Goal: Task Accomplishment & Management: Use online tool/utility

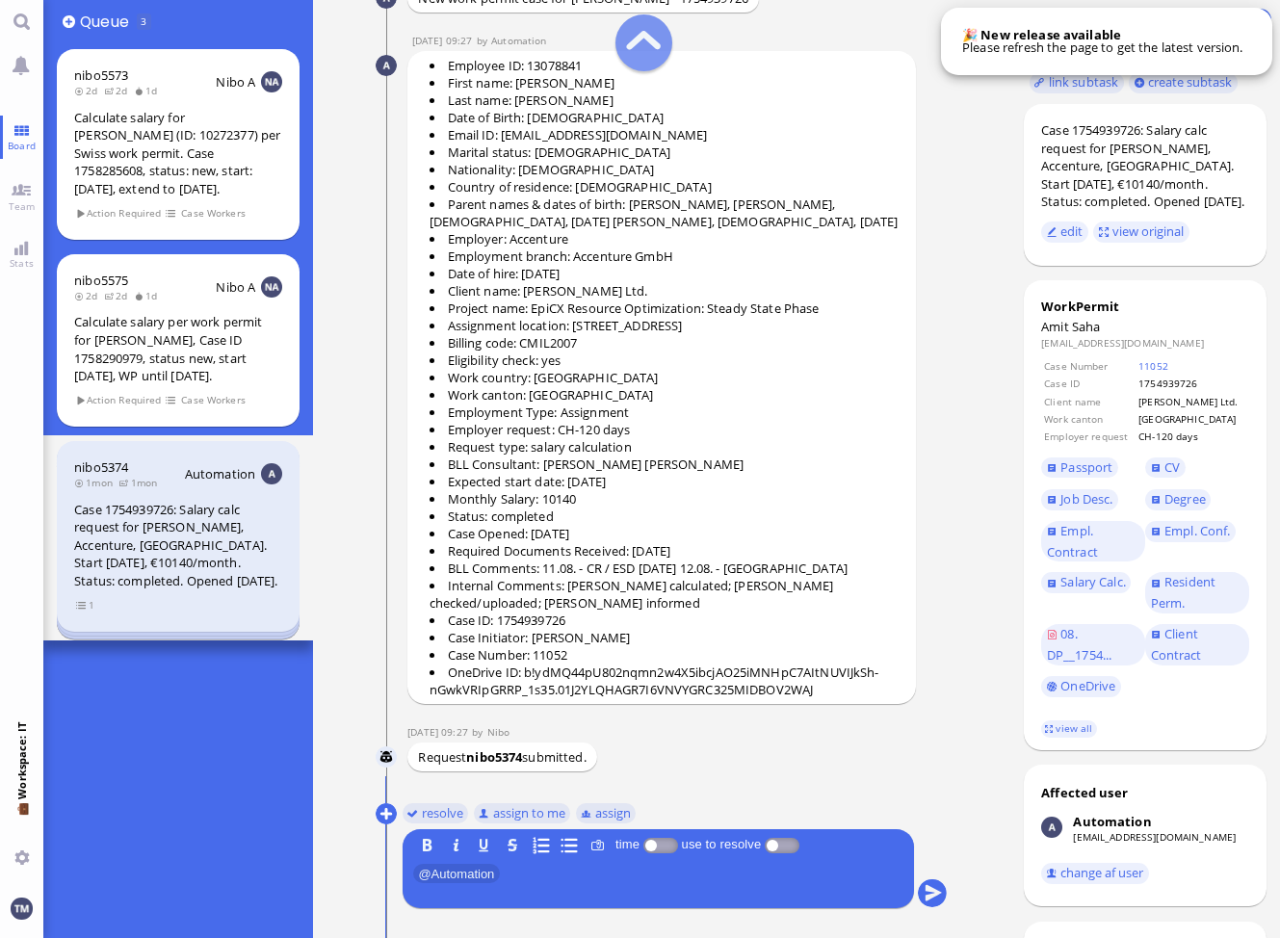
scroll to position [-55, 0]
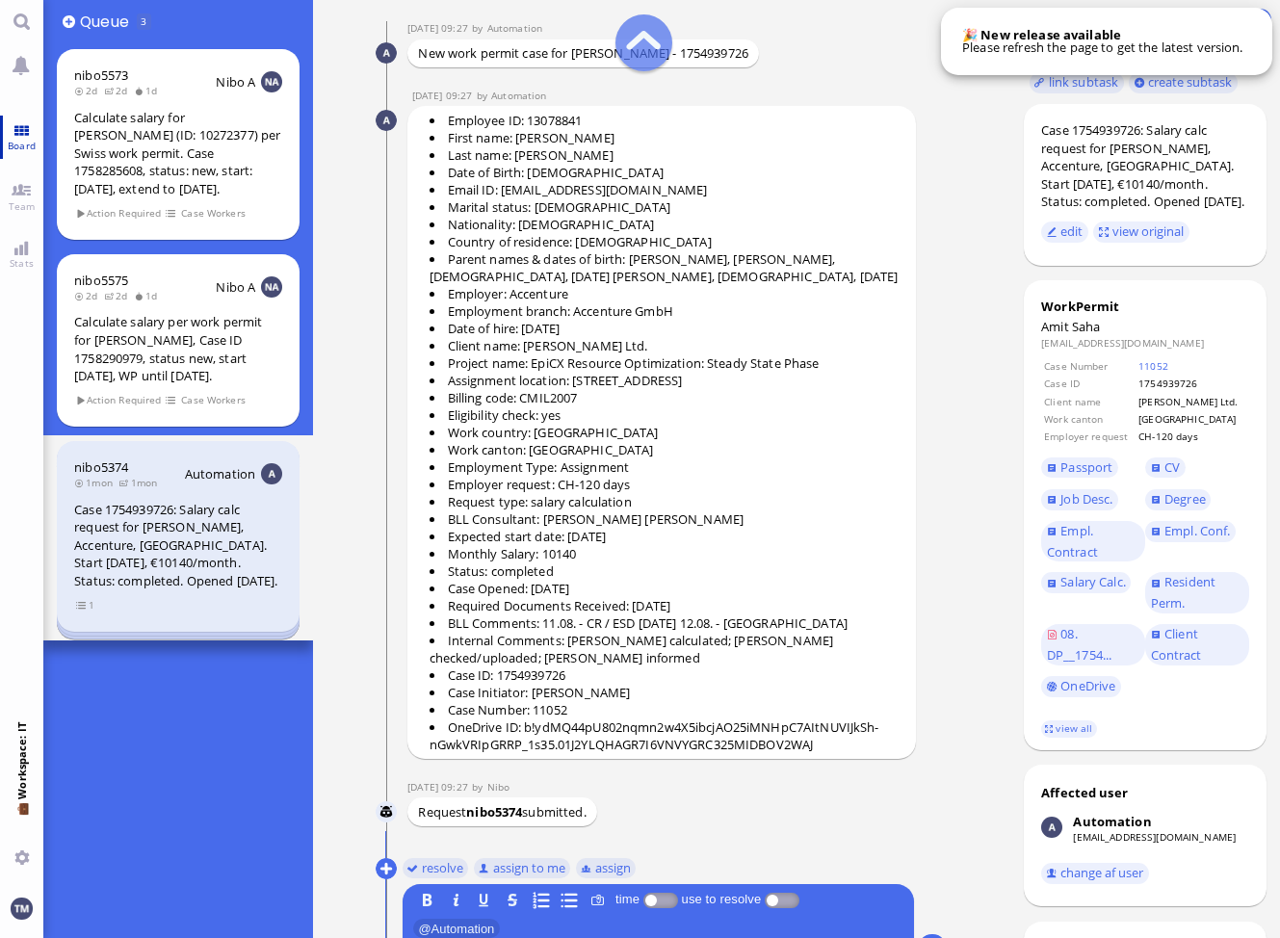
click at [22, 133] on link "Board" at bounding box center [21, 137] width 43 height 43
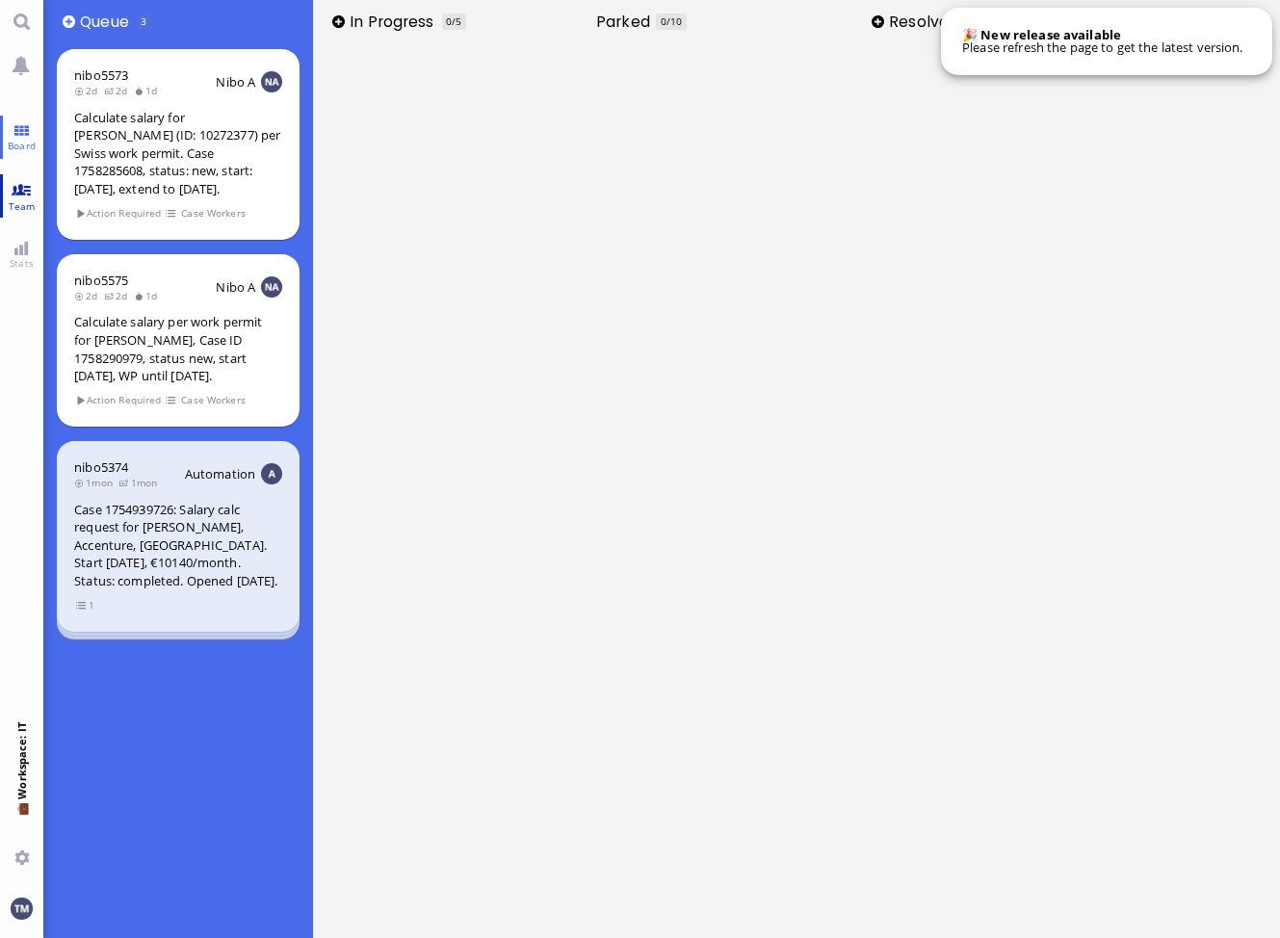
click at [18, 199] on span "Team" at bounding box center [22, 205] width 37 height 13
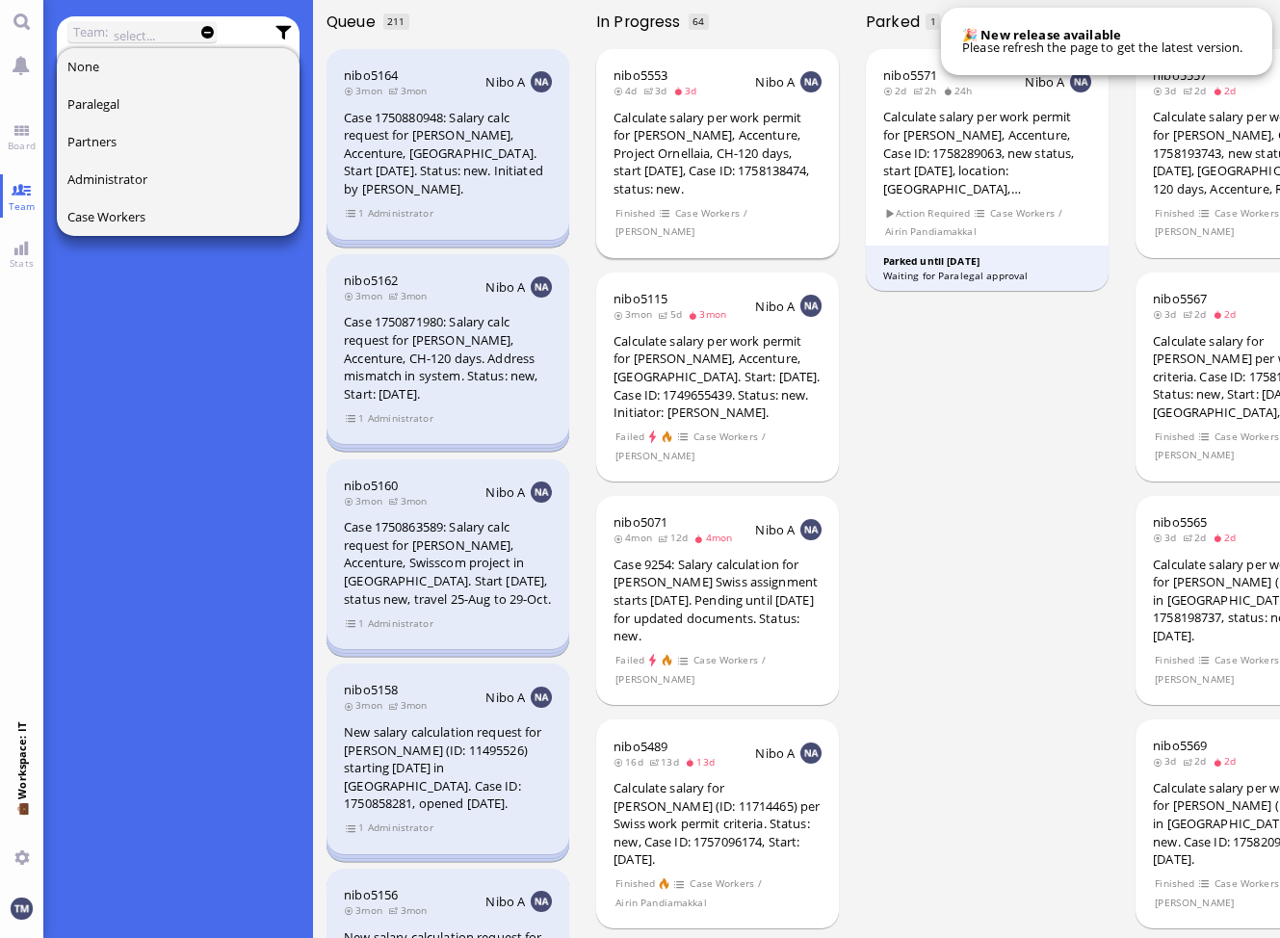
click at [688, 148] on div "Calculate salary per work permit for [PERSON_NAME], Accenture, Project Ornellai…" at bounding box center [718, 154] width 208 height 90
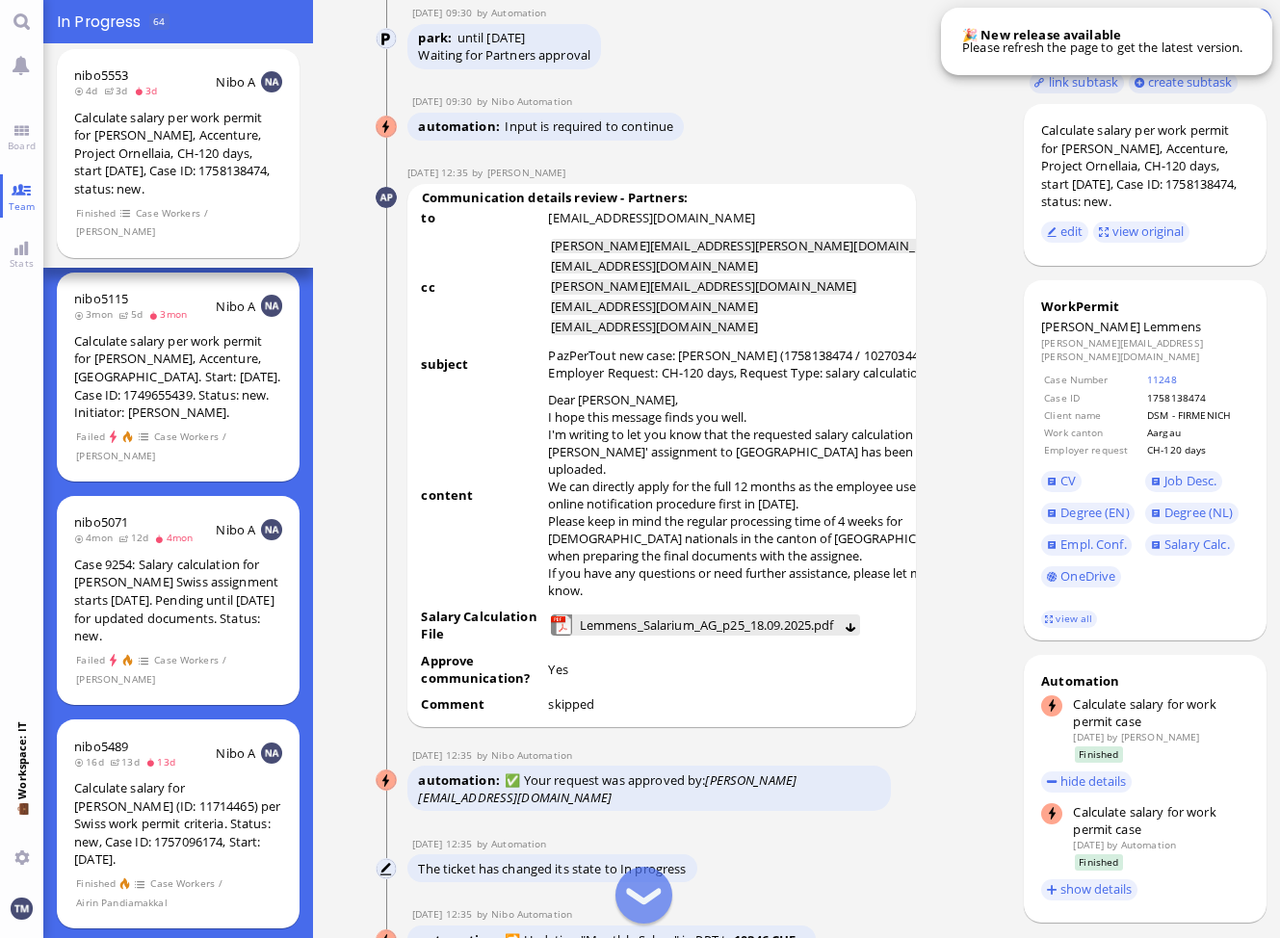
scroll to position [-1156, 0]
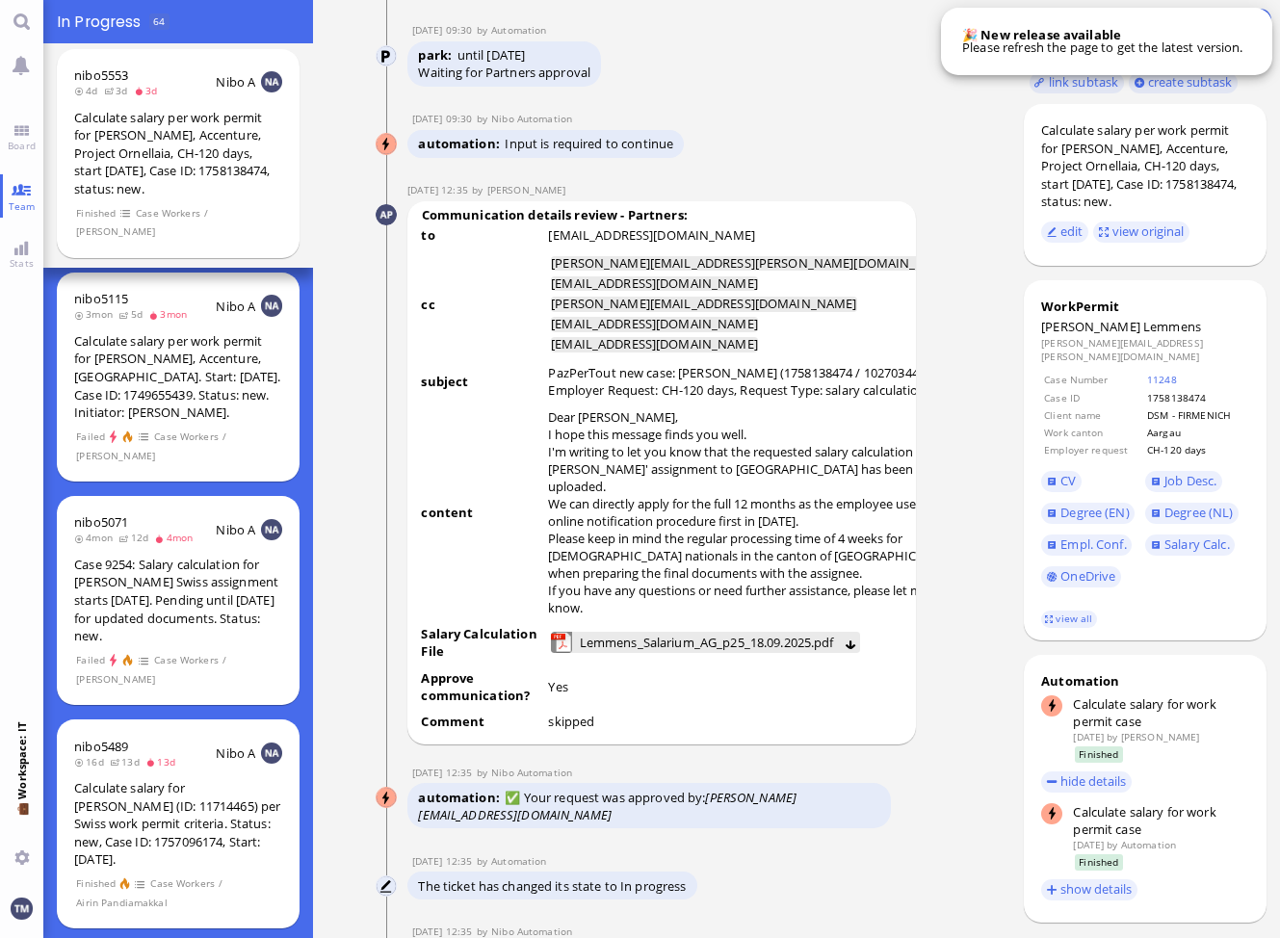
click at [357, 773] on nitautoscroll "[DATE] 21:57 by Automation Automation Calculate eligible salary for work permit…" at bounding box center [662, 469] width 636 height 938
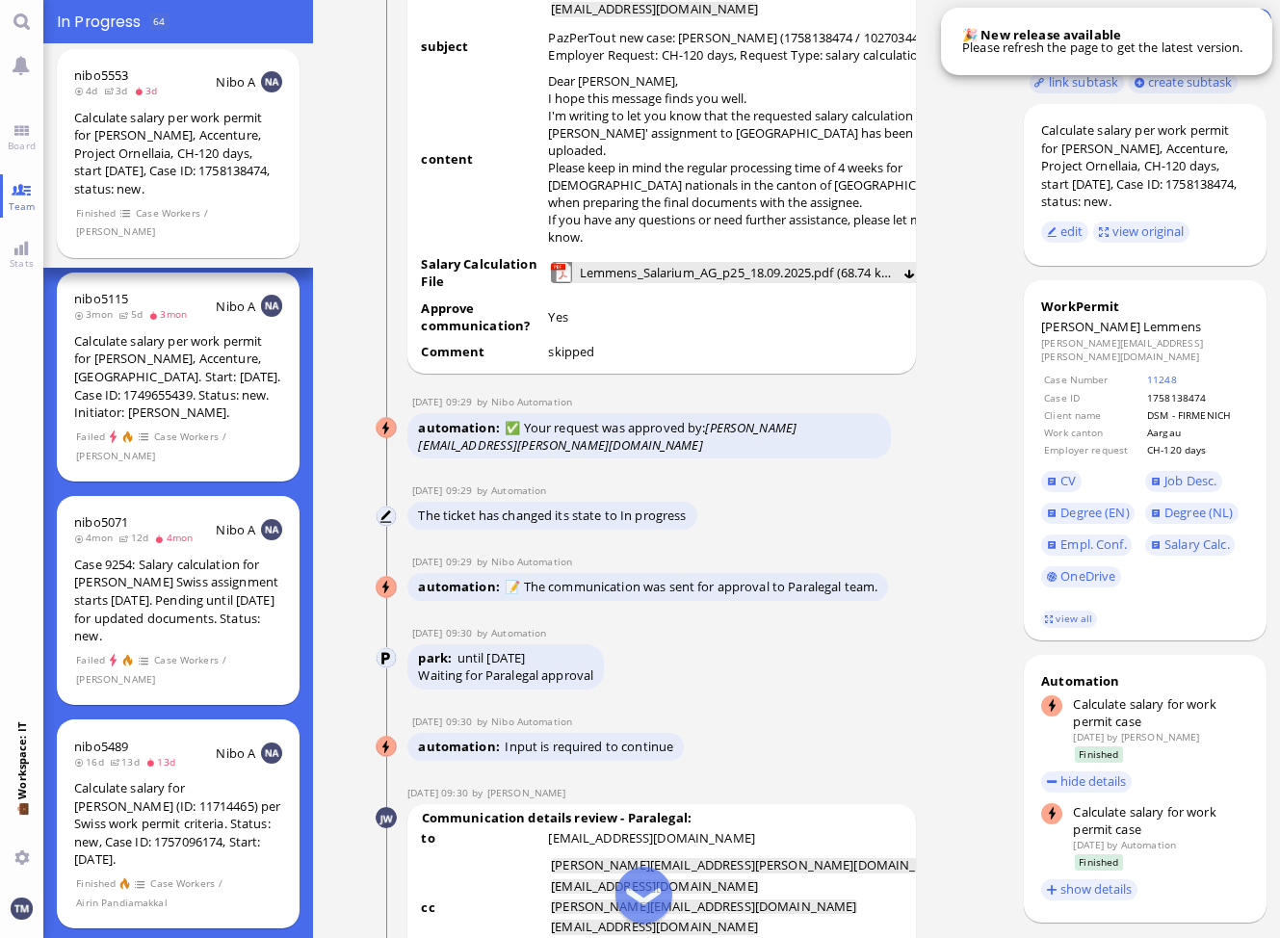
scroll to position [-2312, 0]
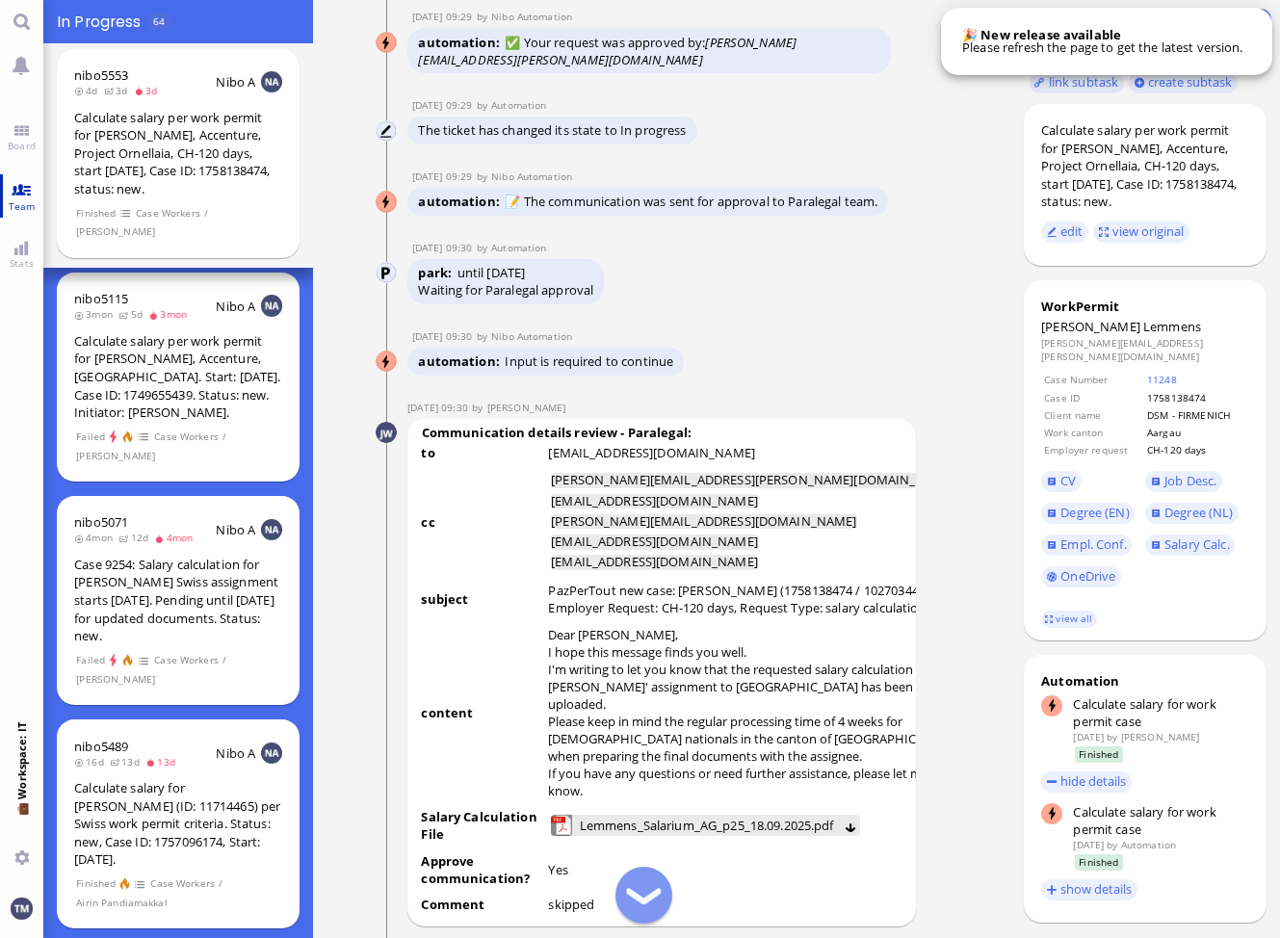
click at [25, 200] on span "Team" at bounding box center [22, 205] width 37 height 13
click at [178, 358] on div "Calculate salary per work permit for [PERSON_NAME], Accenture, [GEOGRAPHIC_DATA…" at bounding box center [178, 377] width 208 height 90
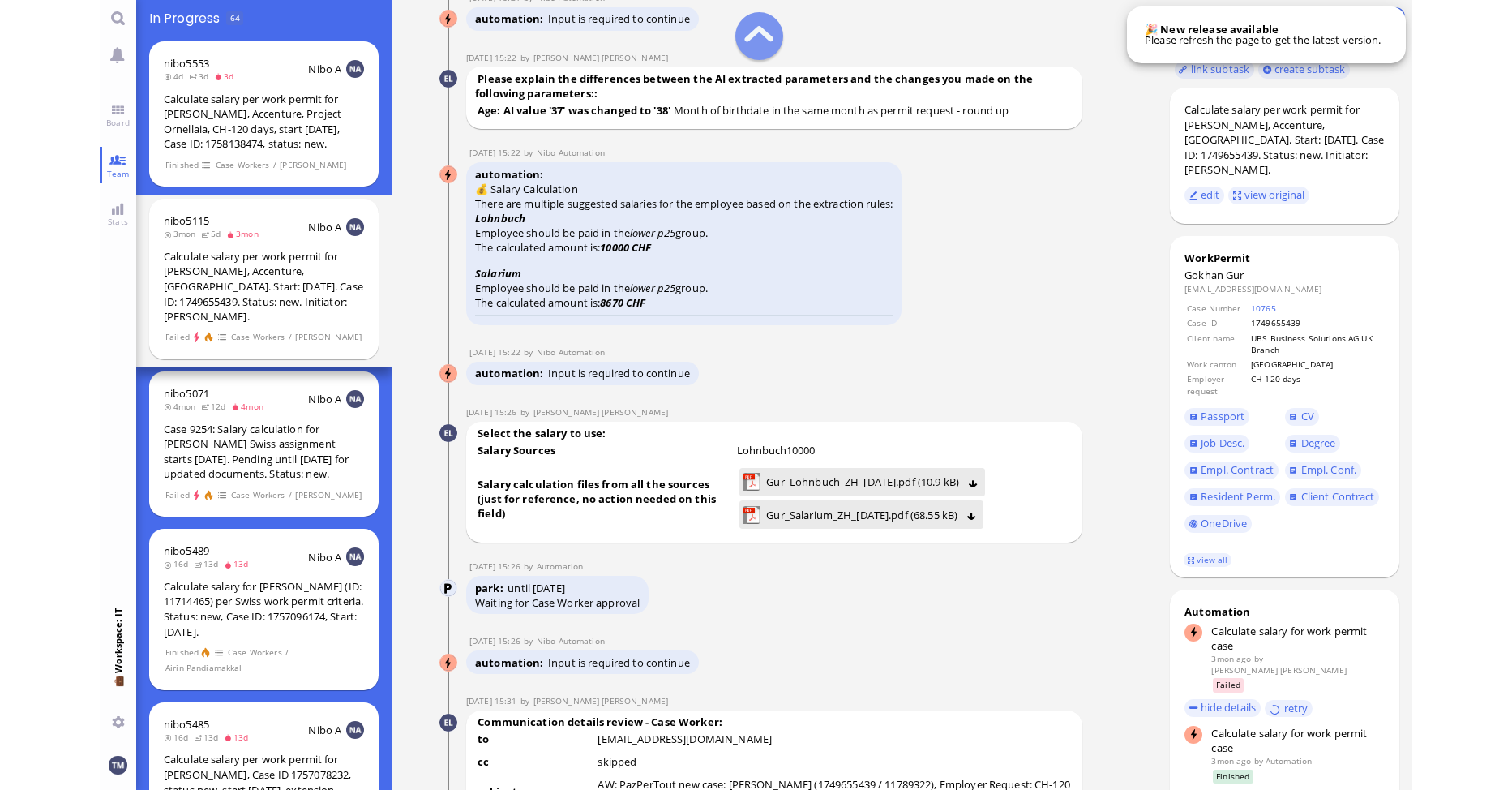
scroll to position [-2086, 0]
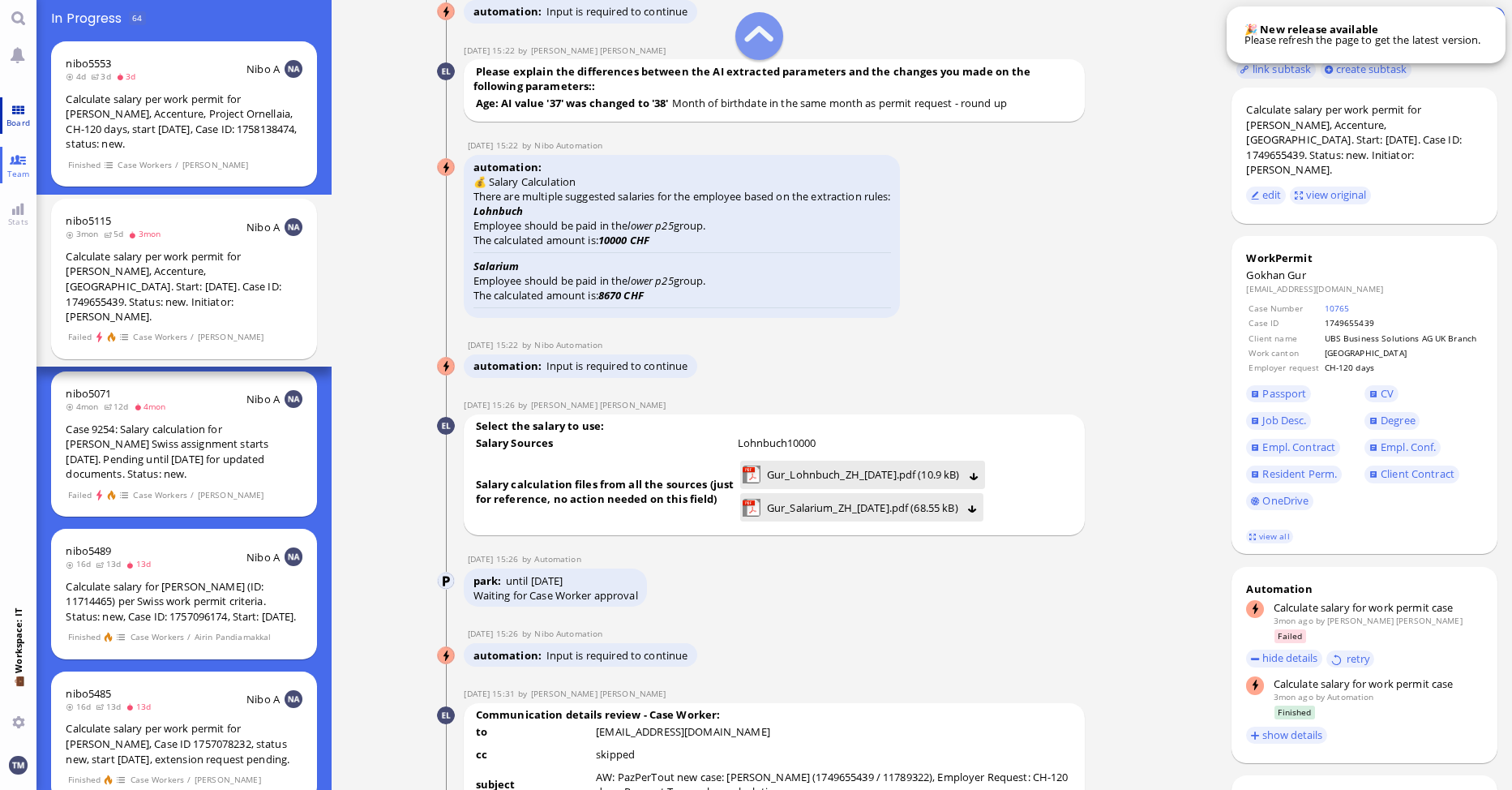
click at [22, 109] on link "Board" at bounding box center [18, 115] width 36 height 36
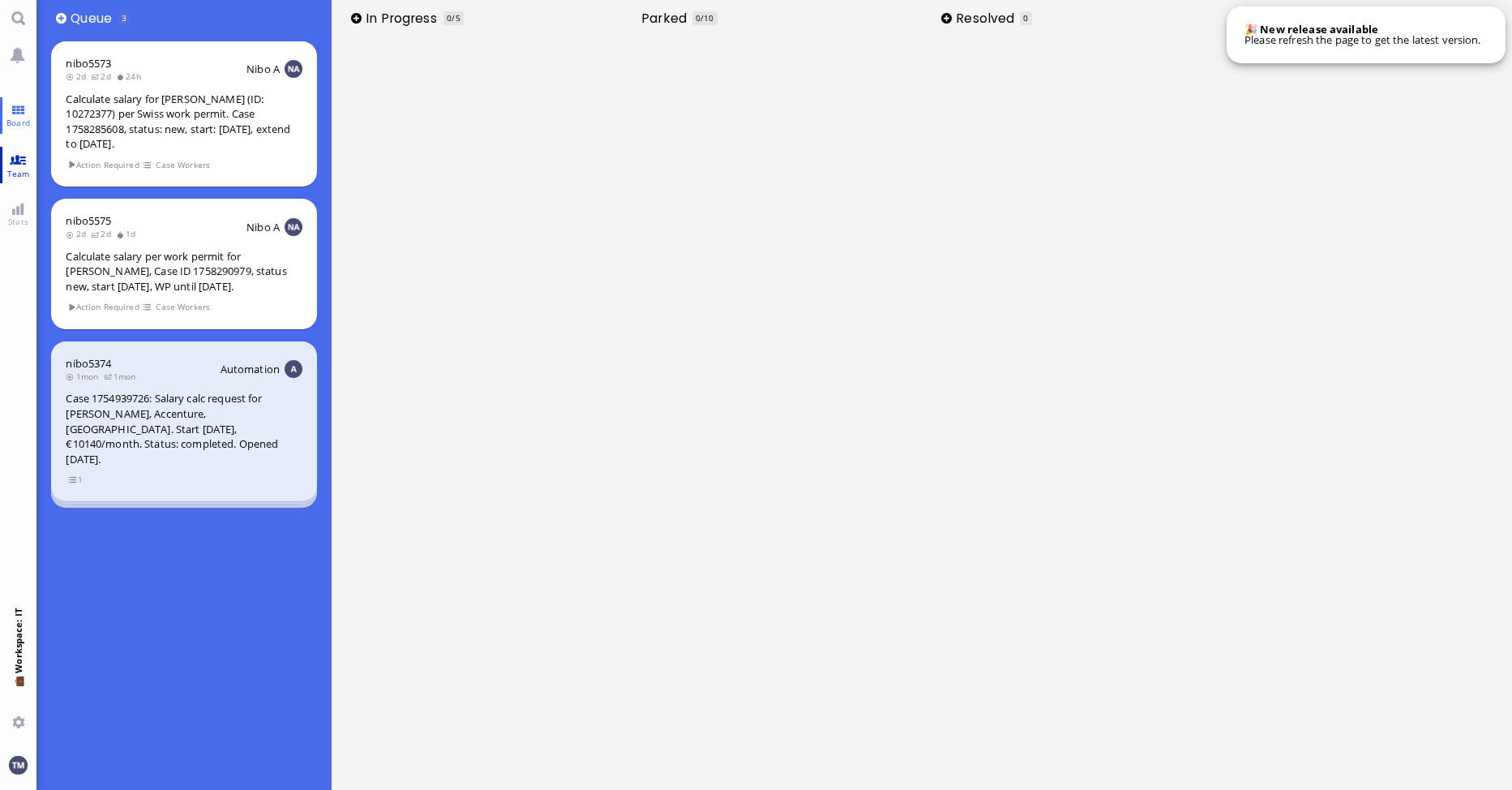
click at [18, 165] on link "Team" at bounding box center [18, 164] width 36 height 36
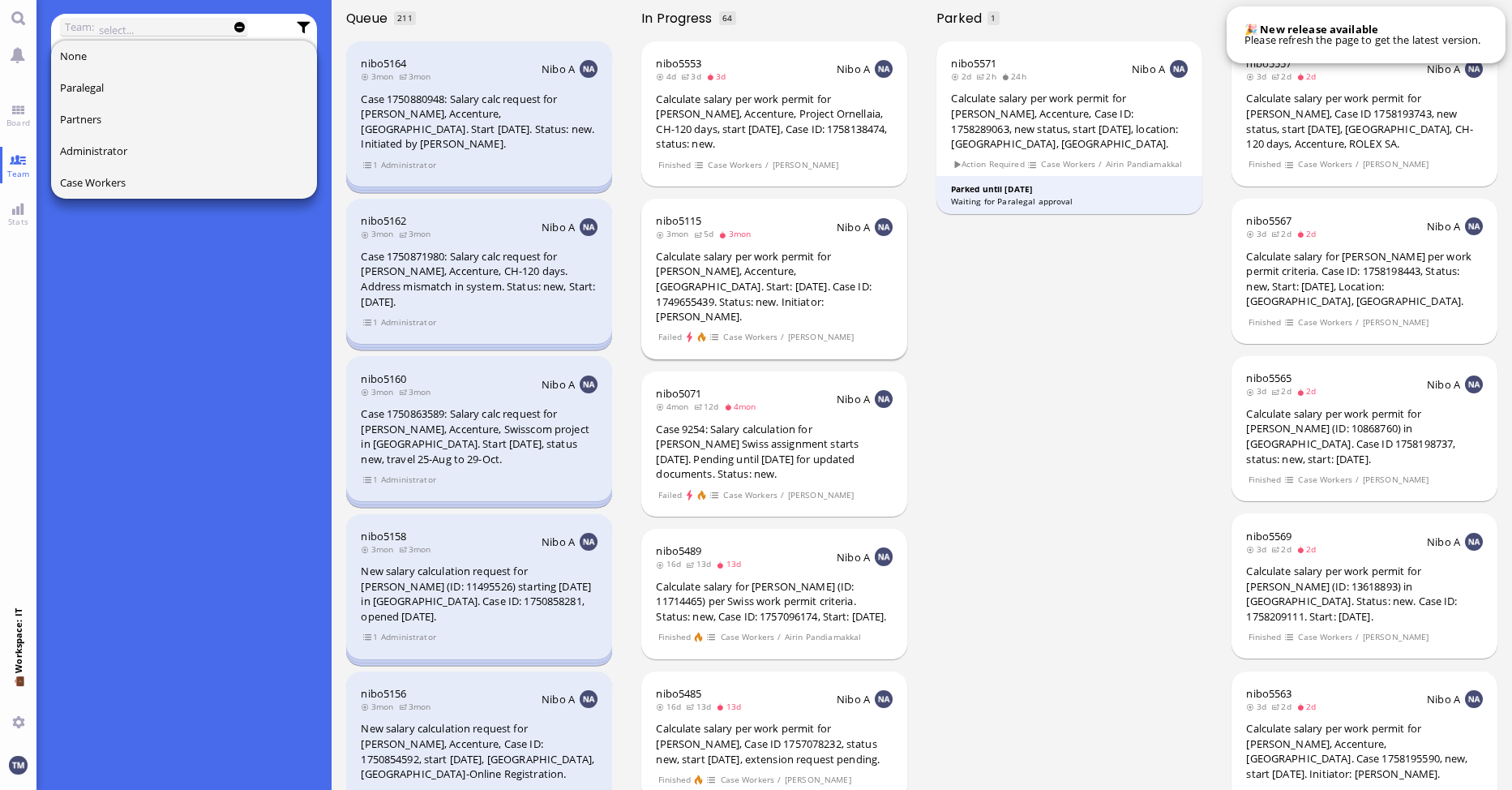
click at [737, 271] on div "Calculate salary per work permit for [PERSON_NAME], Accenture, [GEOGRAPHIC_DATA…" at bounding box center [774, 287] width 236 height 76
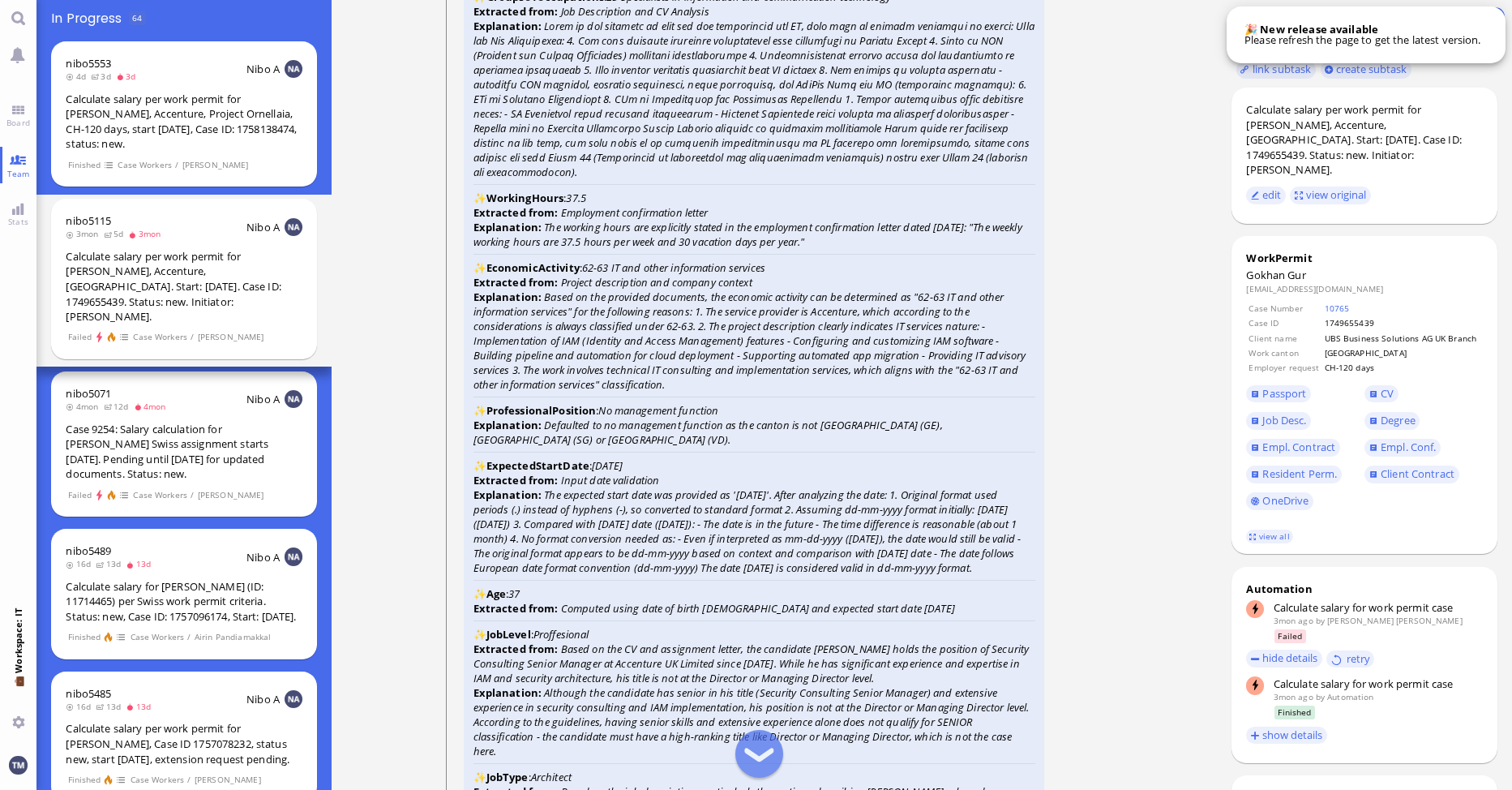
scroll to position [-3894, 0]
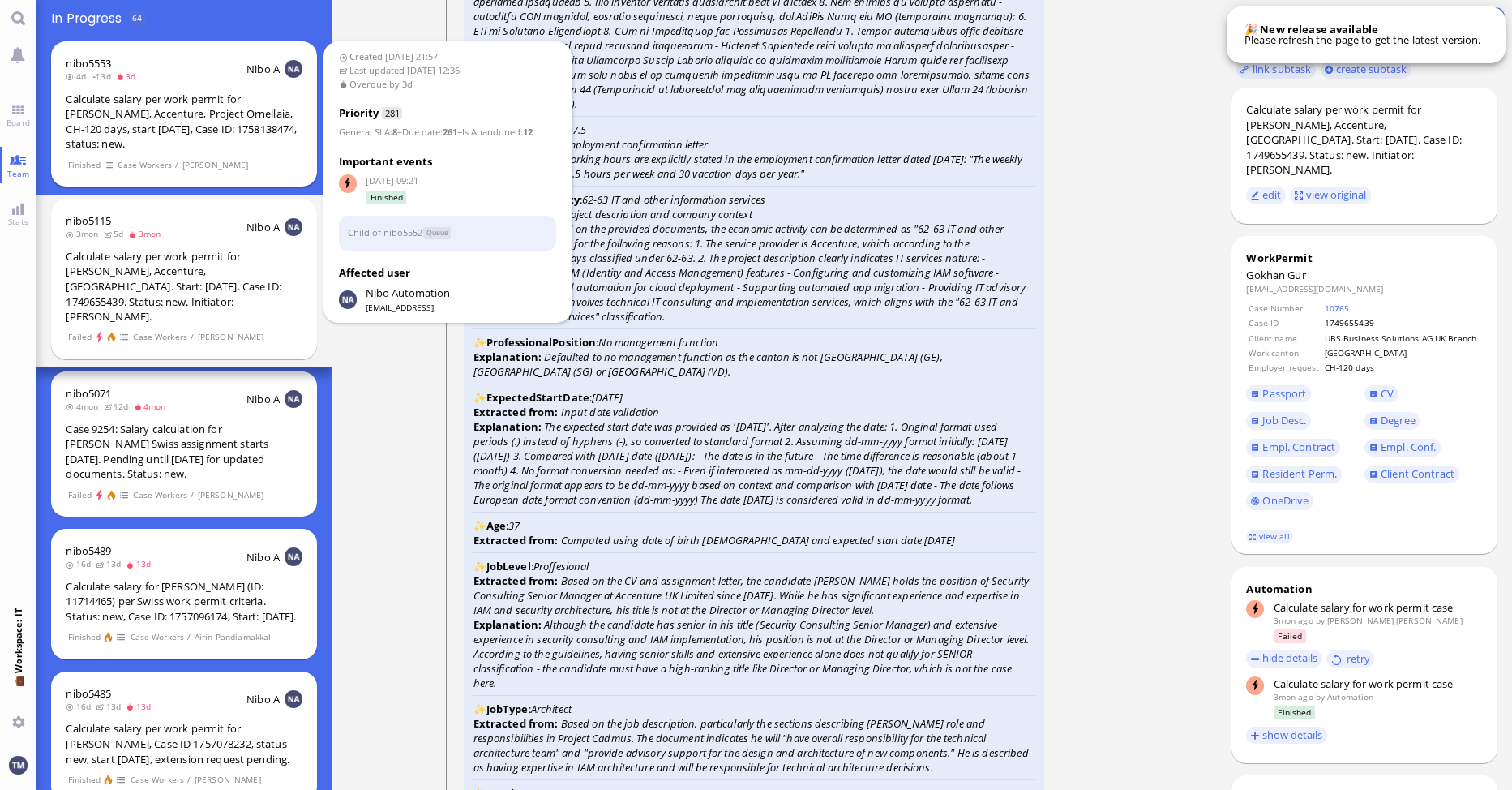
click at [152, 131] on div "Calculate salary per work permit for [PERSON_NAME], Accenture, Project Ornellai…" at bounding box center [184, 121] width 236 height 60
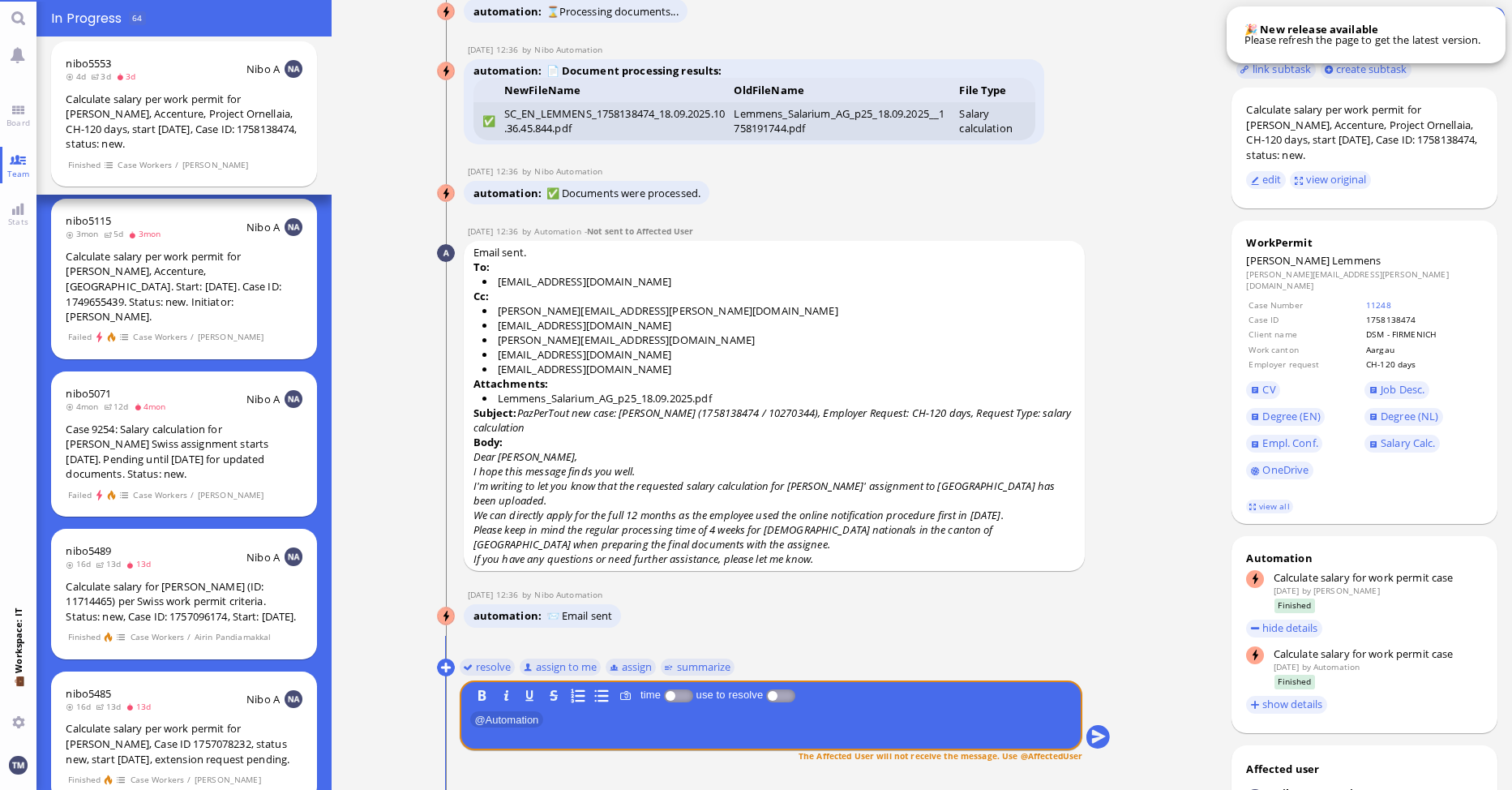
click at [418, 731] on nitautoscroll "[DATE] 21:57 by Automation Automation Calculate eligible salary for work permit…" at bounding box center [775, 395] width 749 height 790
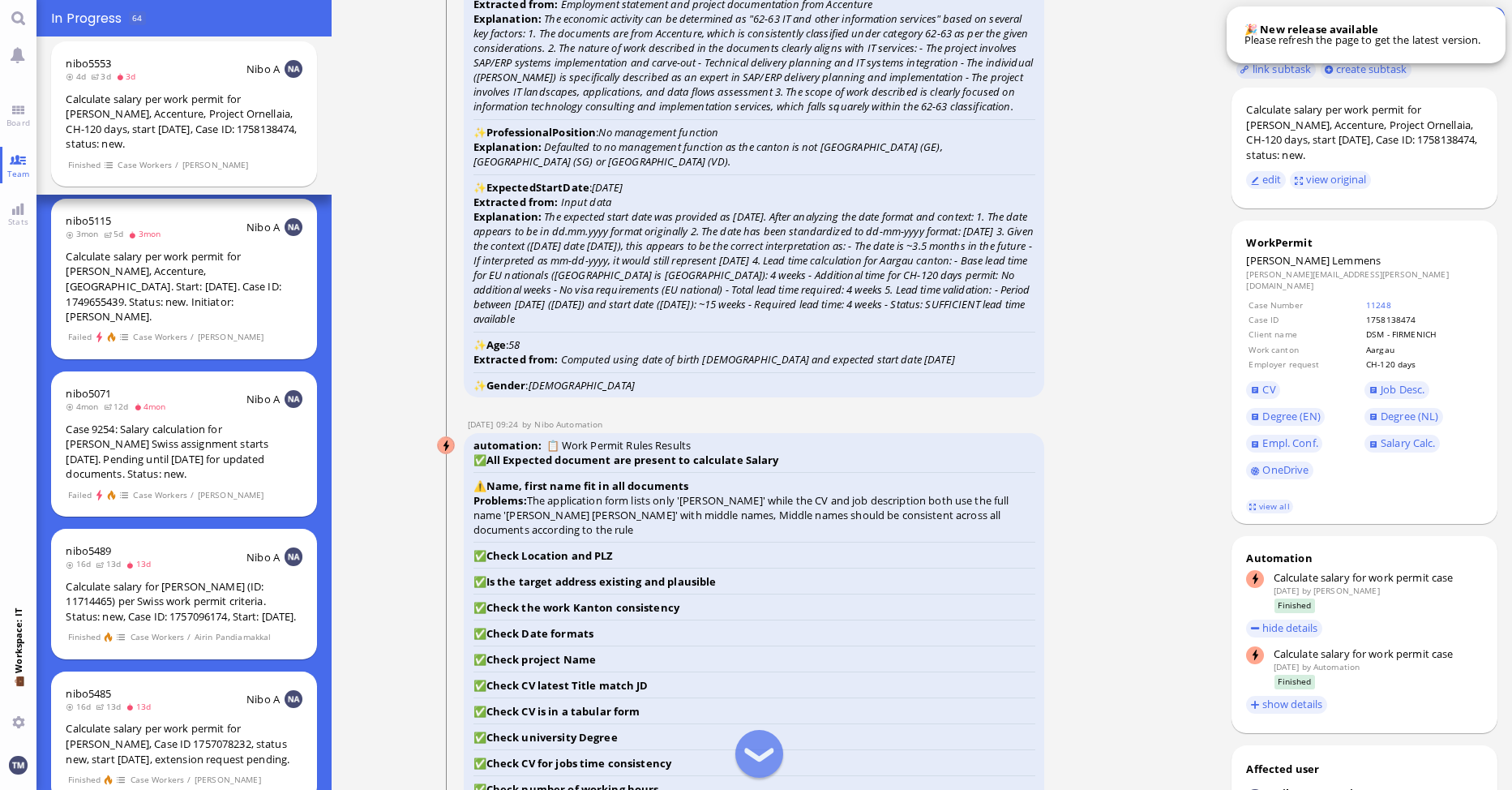
scroll to position [-3894, 0]
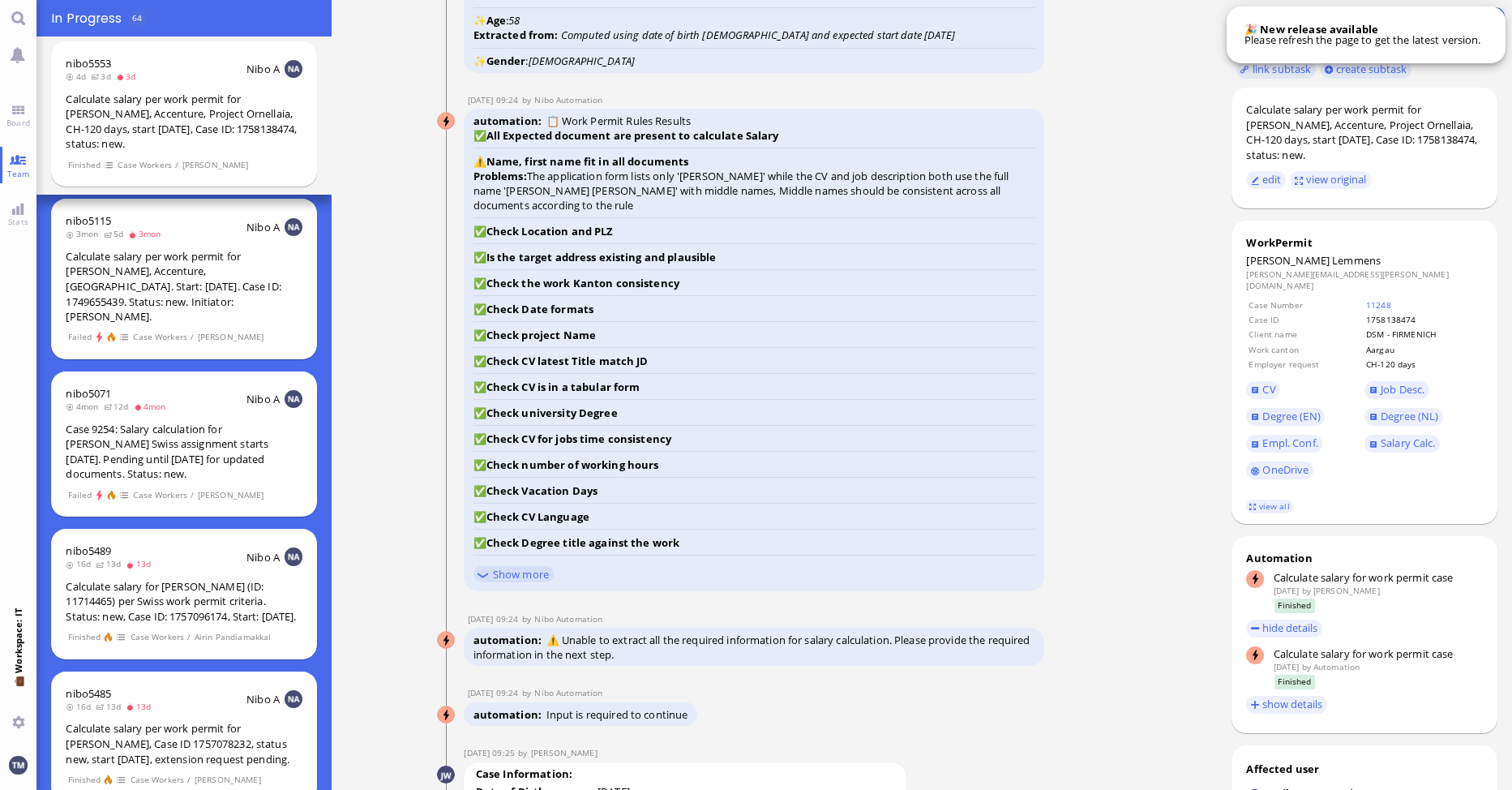
click at [402, 455] on nitautoscroll "[DATE] 21:57 by Automation Automation Calculate eligible salary for work permit…" at bounding box center [775, 395] width 749 height 790
